Goal: Transaction & Acquisition: Register for event/course

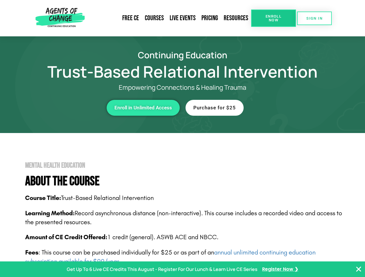
click at [273, 18] on span "Enroll Now" at bounding box center [273, 18] width 26 height 8
click at [314, 18] on span "SIGN IN" at bounding box center [314, 18] width 16 height 4
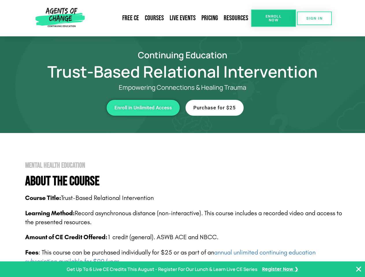
click at [100, 108] on div "Enroll in Unlimited Access" at bounding box center [100, 108] width 159 height 16
click at [143, 108] on span "Enroll in Unlimited Access" at bounding box center [142, 107] width 57 height 5
click at [265, 108] on div "Purchase for $25" at bounding box center [264, 108] width 159 height 16
